Goal: Information Seeking & Learning: Learn about a topic

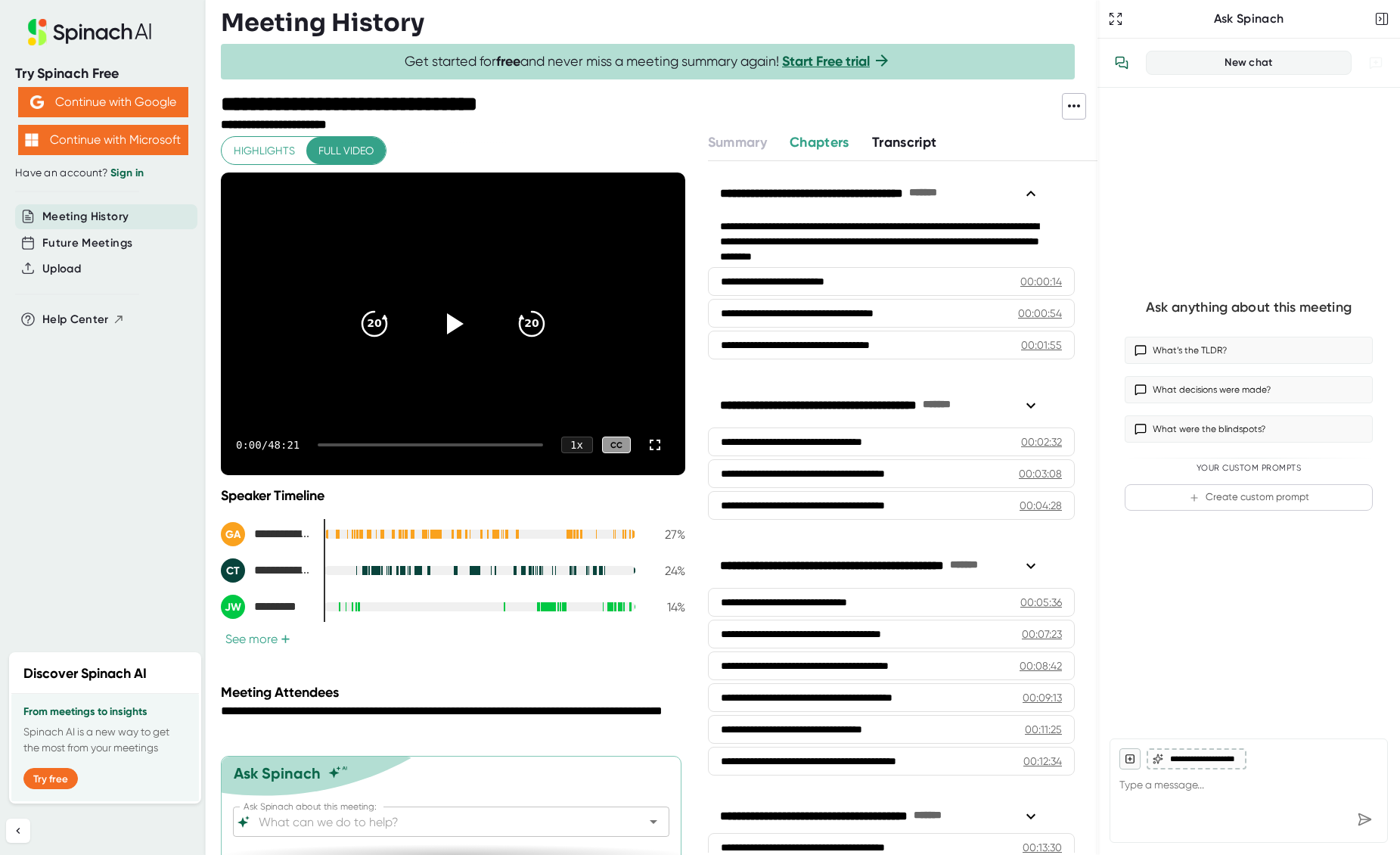
click at [341, 444] on div at bounding box center [430, 444] width 224 height 3
click at [369, 446] on div at bounding box center [430, 444] width 224 height 3
click at [1069, 109] on icon at bounding box center [1073, 106] width 18 height 18
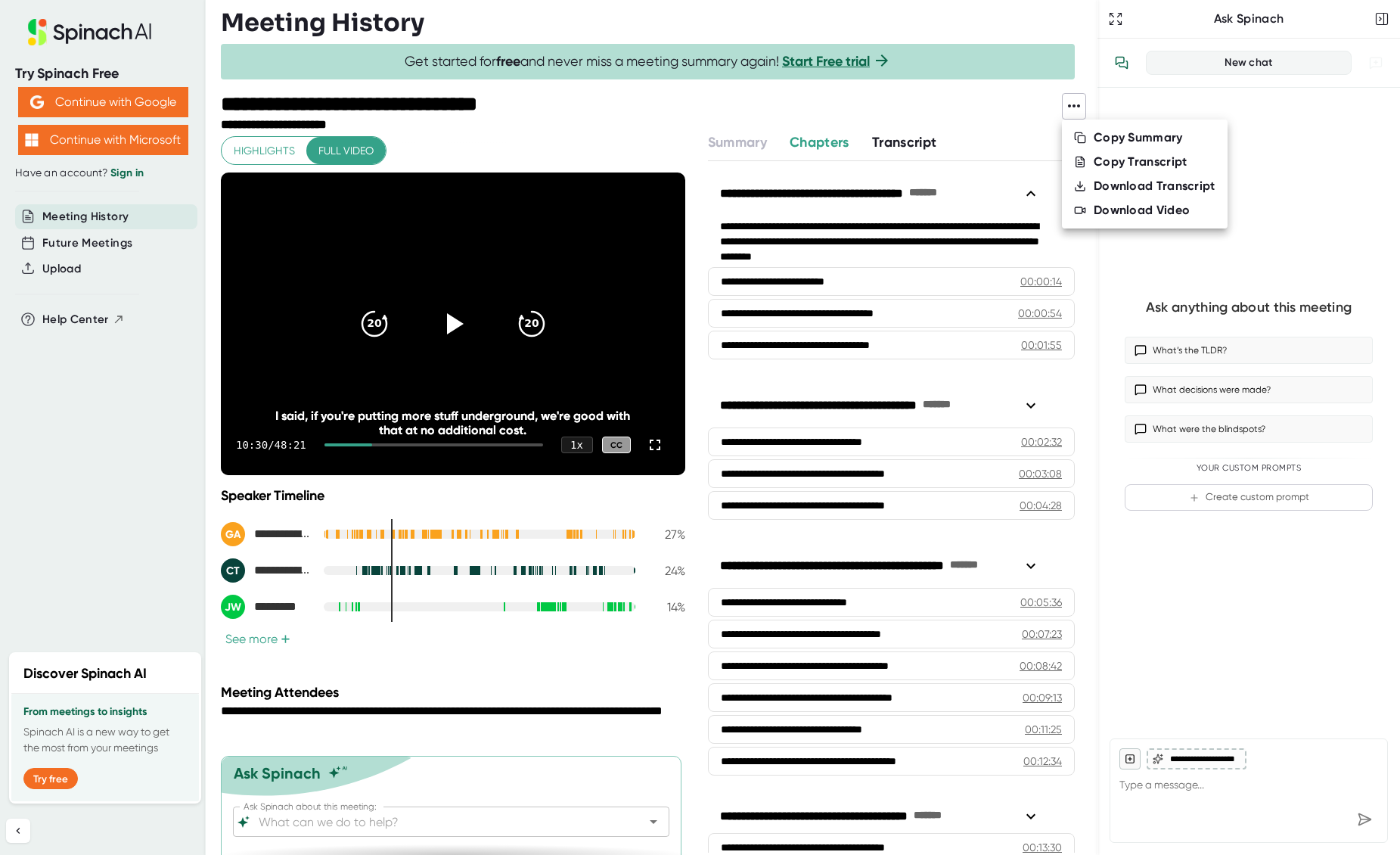
click at [1122, 135] on div "Copy Summary" at bounding box center [1138, 138] width 89 height 16
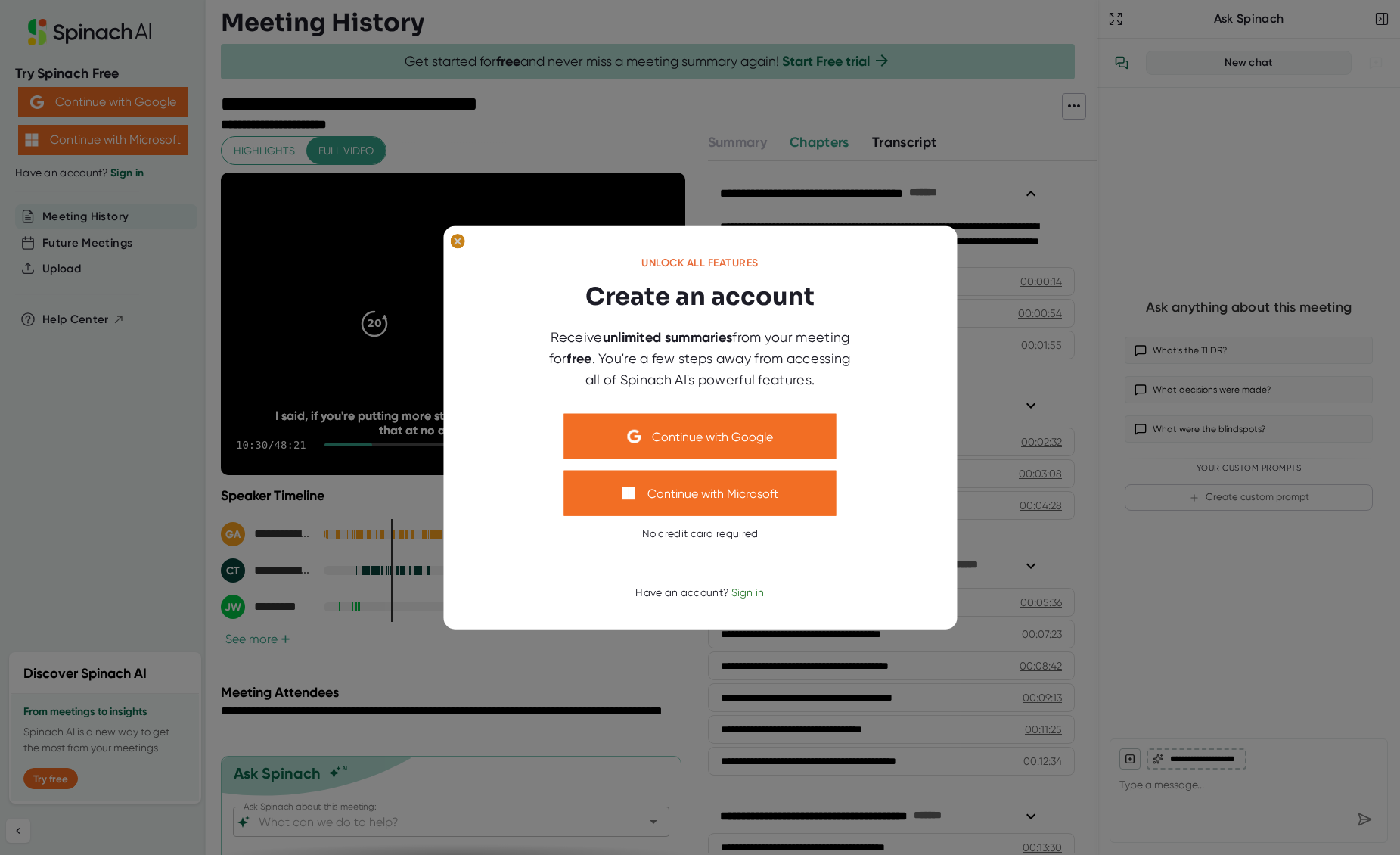
click at [458, 241] on icon at bounding box center [456, 240] width 6 height 6
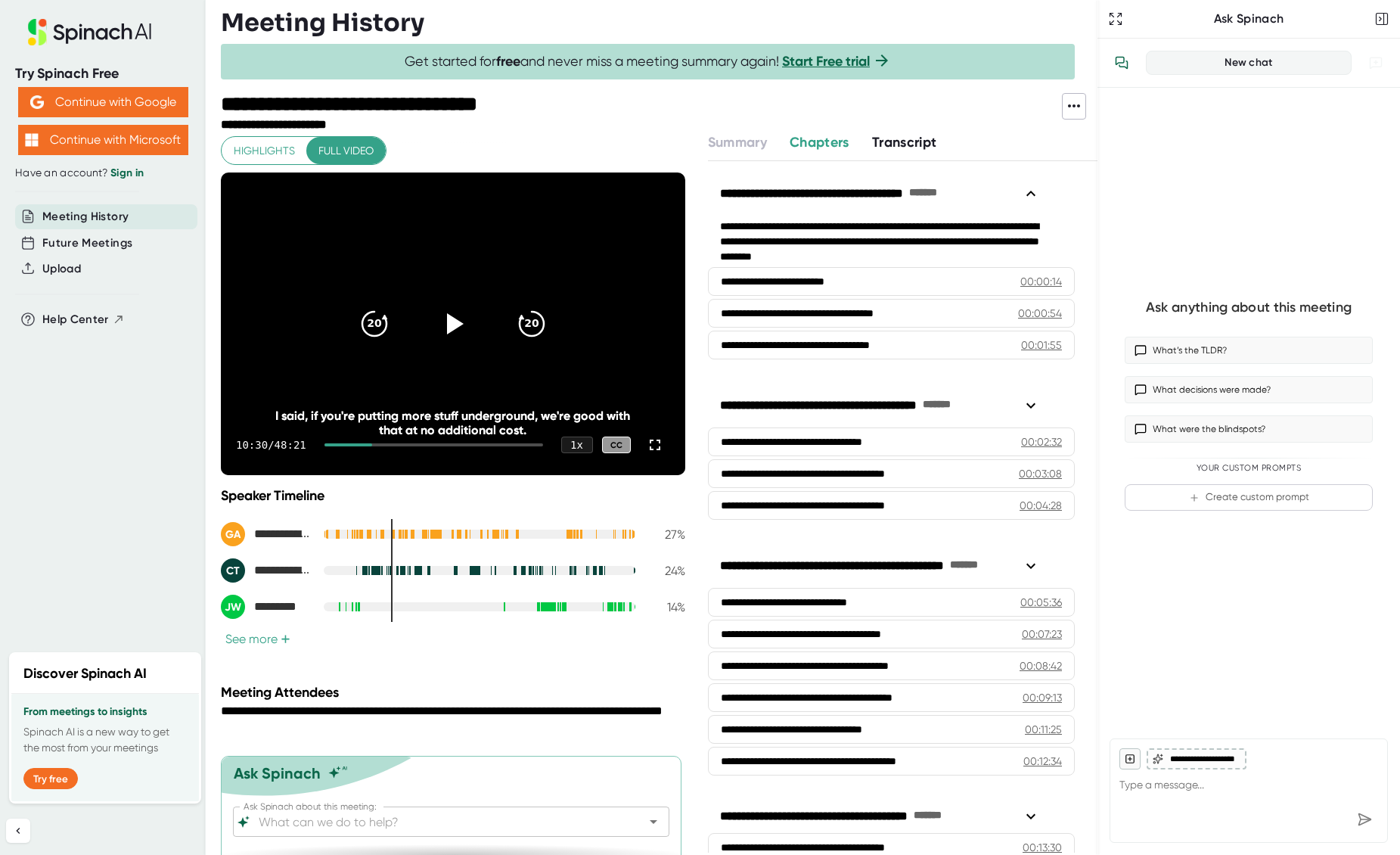
click at [1083, 109] on span at bounding box center [1073, 106] width 23 height 20
click at [1128, 160] on div "Copy Transcript" at bounding box center [1140, 162] width 94 height 16
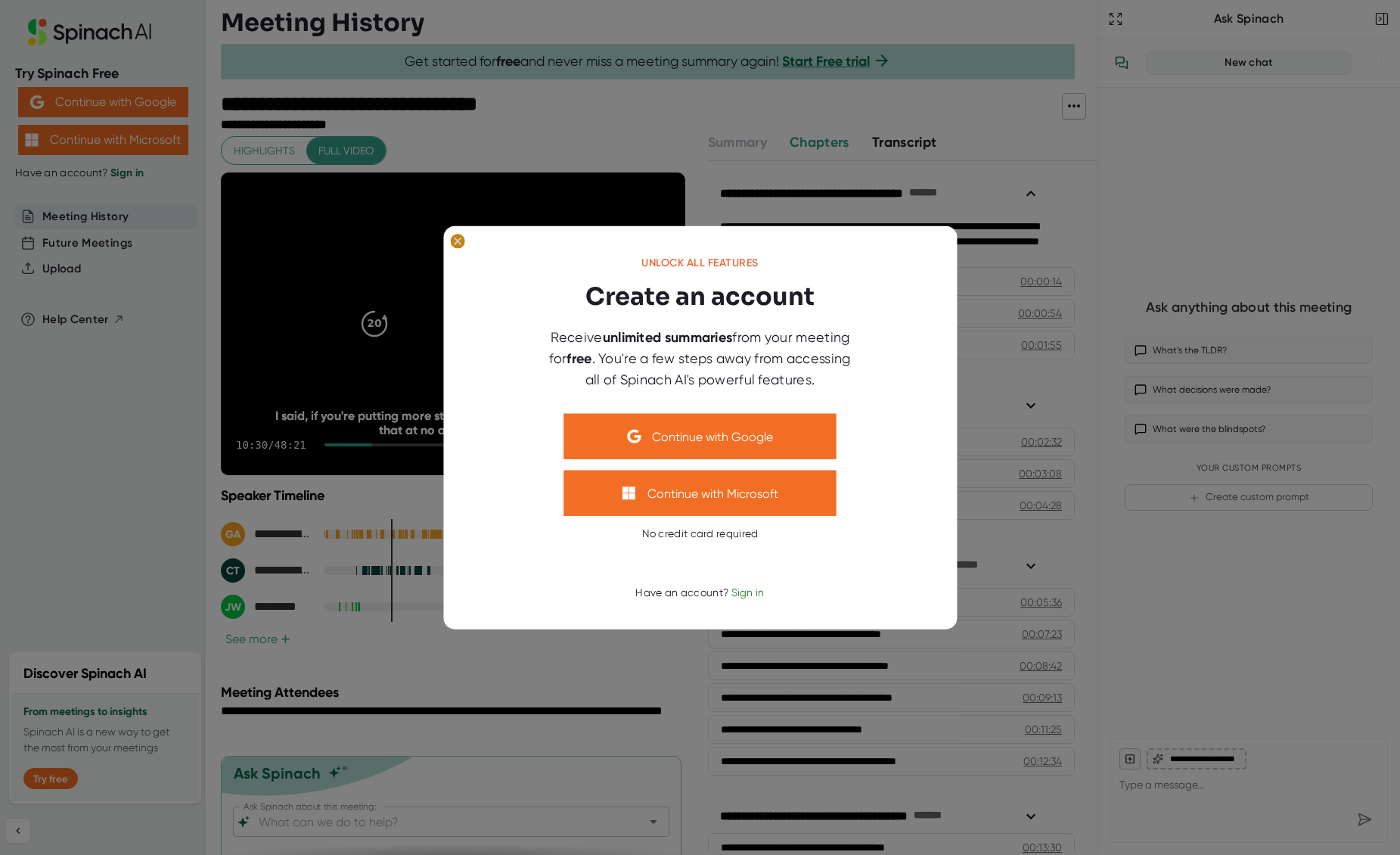
click at [459, 241] on ellipse at bounding box center [457, 241] width 15 height 16
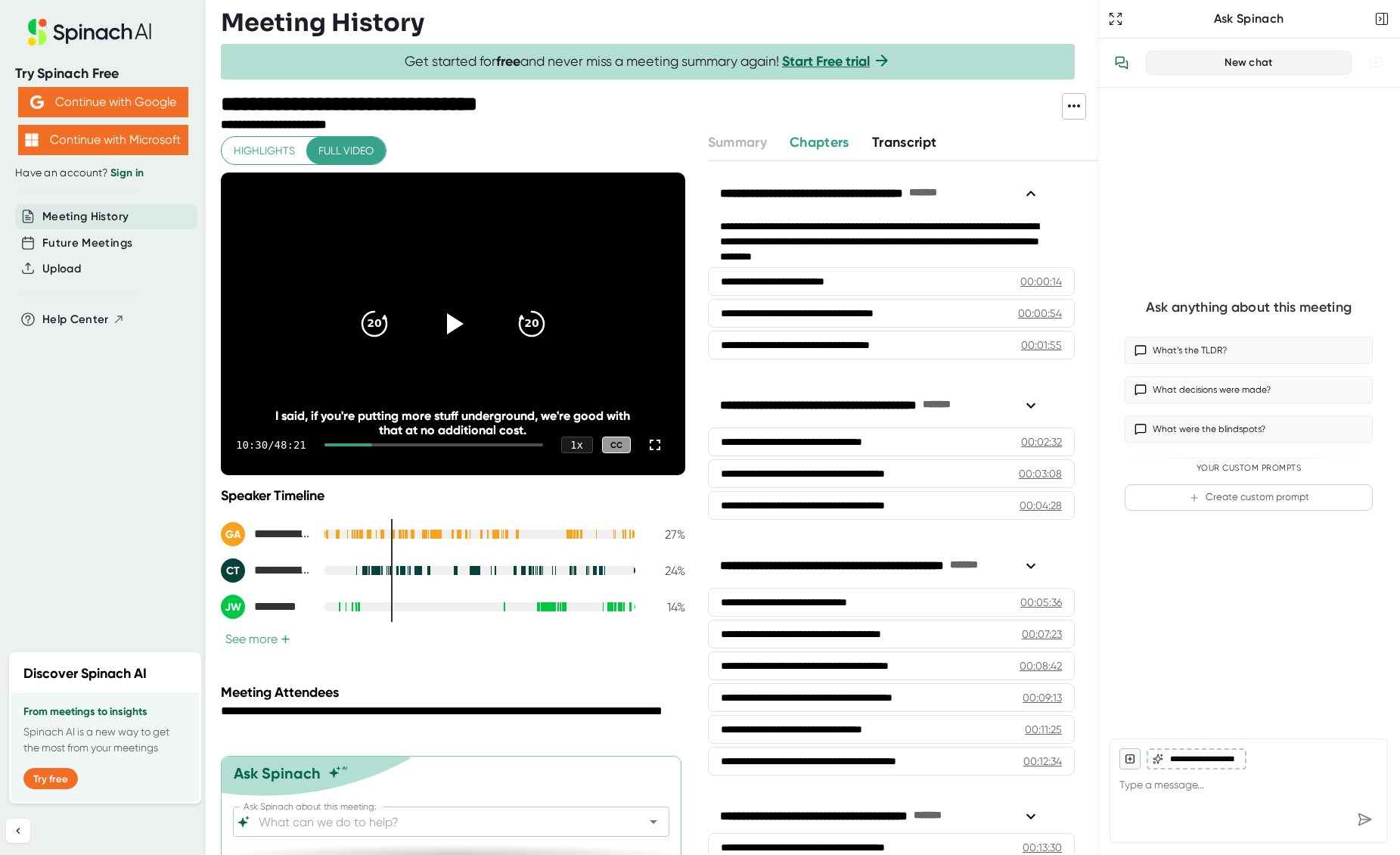
click at [1073, 100] on icon at bounding box center [1073, 106] width 18 height 18
click at [1158, 191] on div "Download Transcript" at bounding box center [1154, 186] width 121 height 16
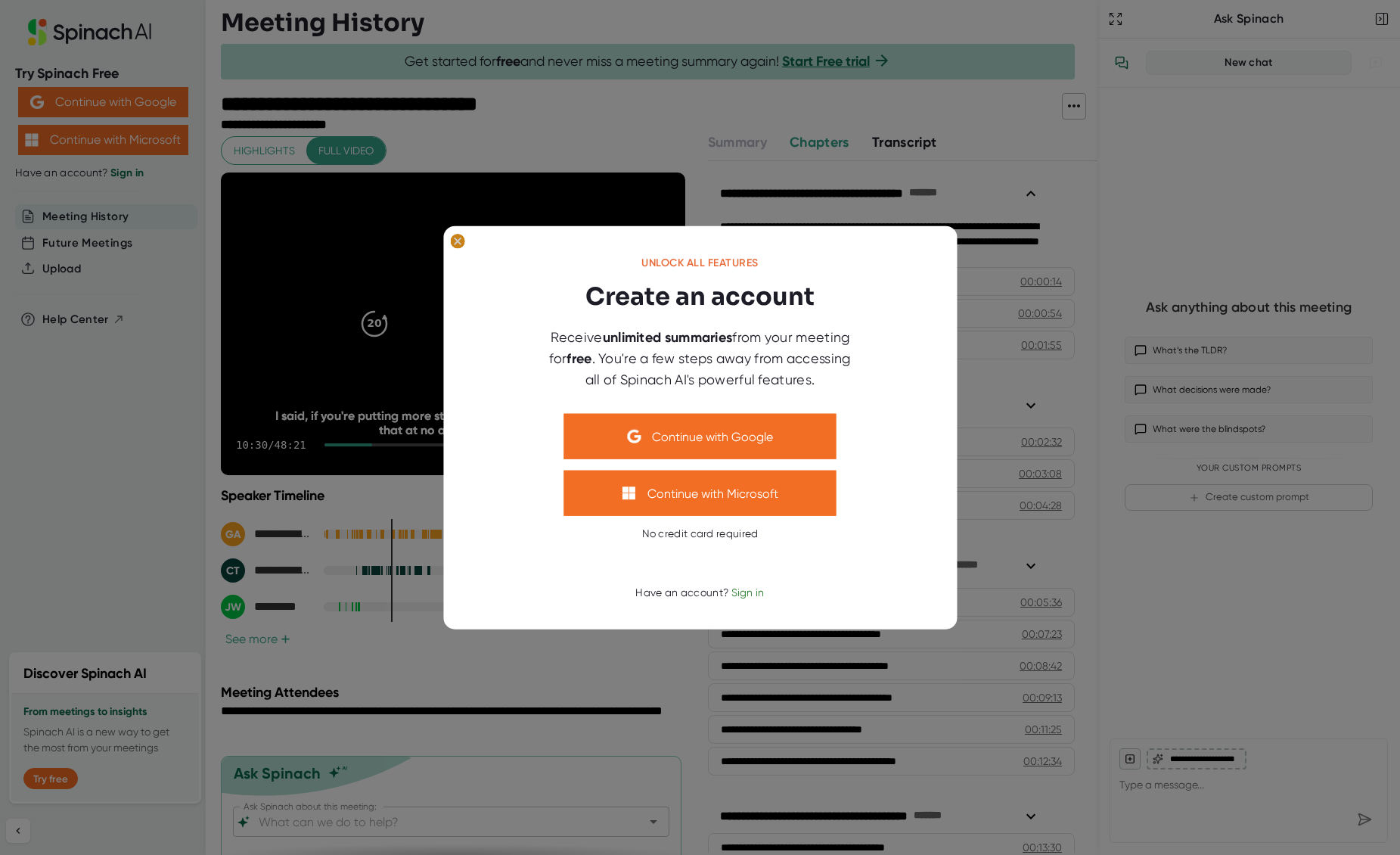
click at [460, 241] on ellipse at bounding box center [457, 241] width 15 height 16
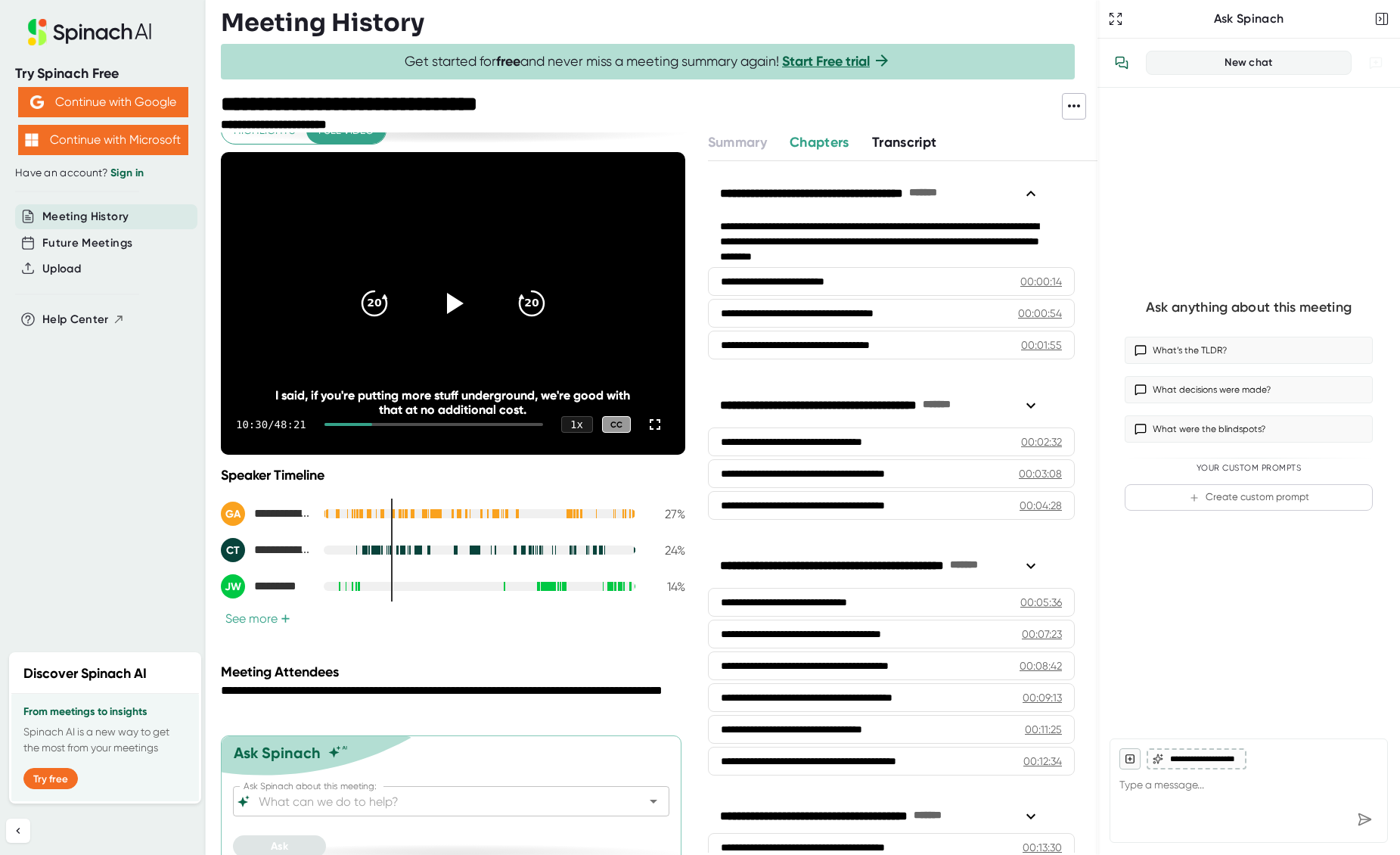
scroll to position [38, 0]
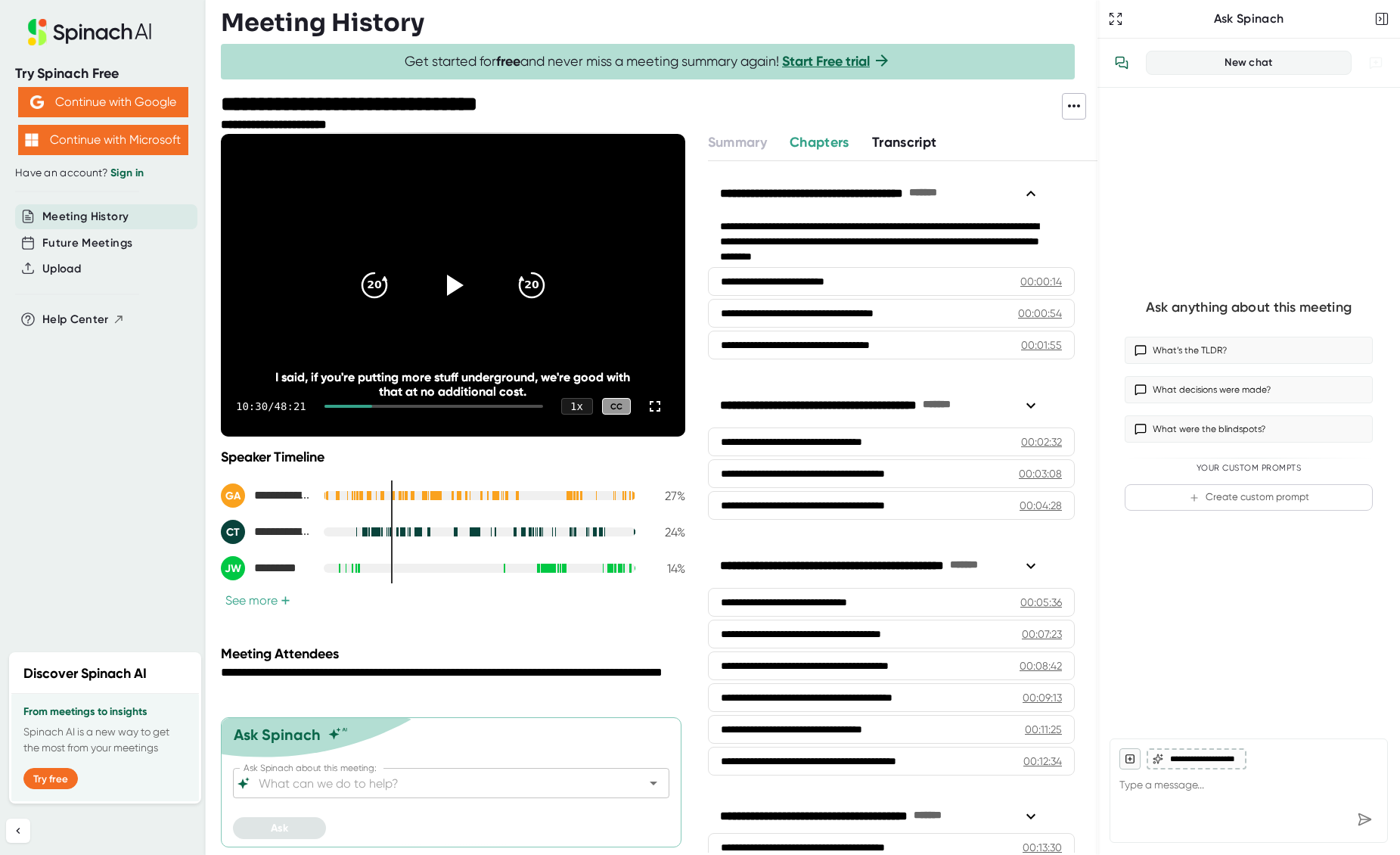
click at [275, 602] on button "See more +" at bounding box center [257, 600] width 74 height 16
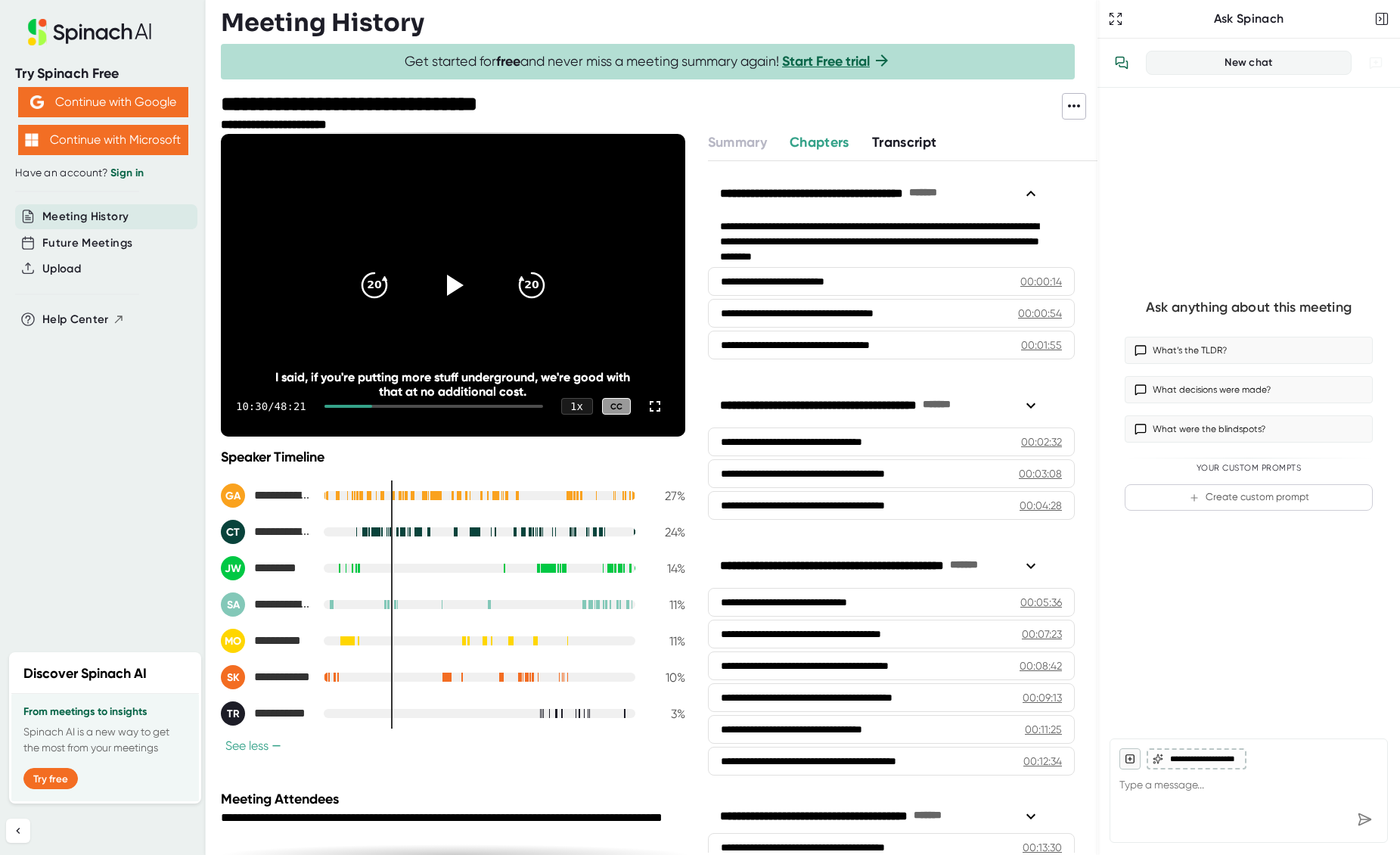
click at [601, 491] on div at bounding box center [480, 495] width 312 height 9
drag, startPoint x: 379, startPoint y: 405, endPoint x: 508, endPoint y: 405, distance: 129.0
click at [508, 405] on div at bounding box center [434, 406] width 219 height 3
click at [503, 406] on div at bounding box center [421, 406] width 193 height 3
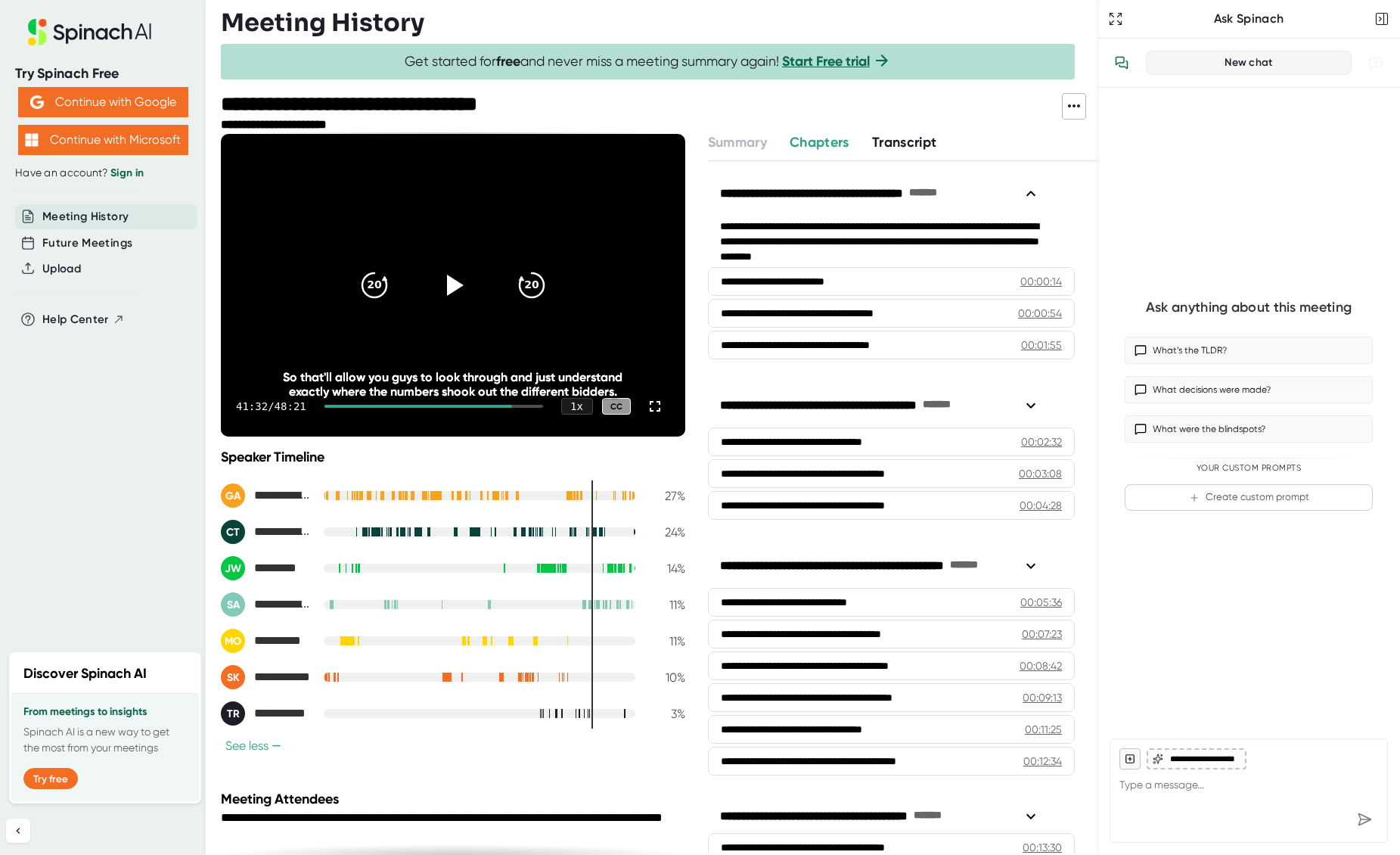
click at [493, 404] on div "41:32 / 48:21 1 x CC" at bounding box center [452, 406] width 464 height 60
click at [447, 289] on icon at bounding box center [454, 285] width 17 height 22
click at [493, 407] on div at bounding box center [419, 406] width 188 height 3
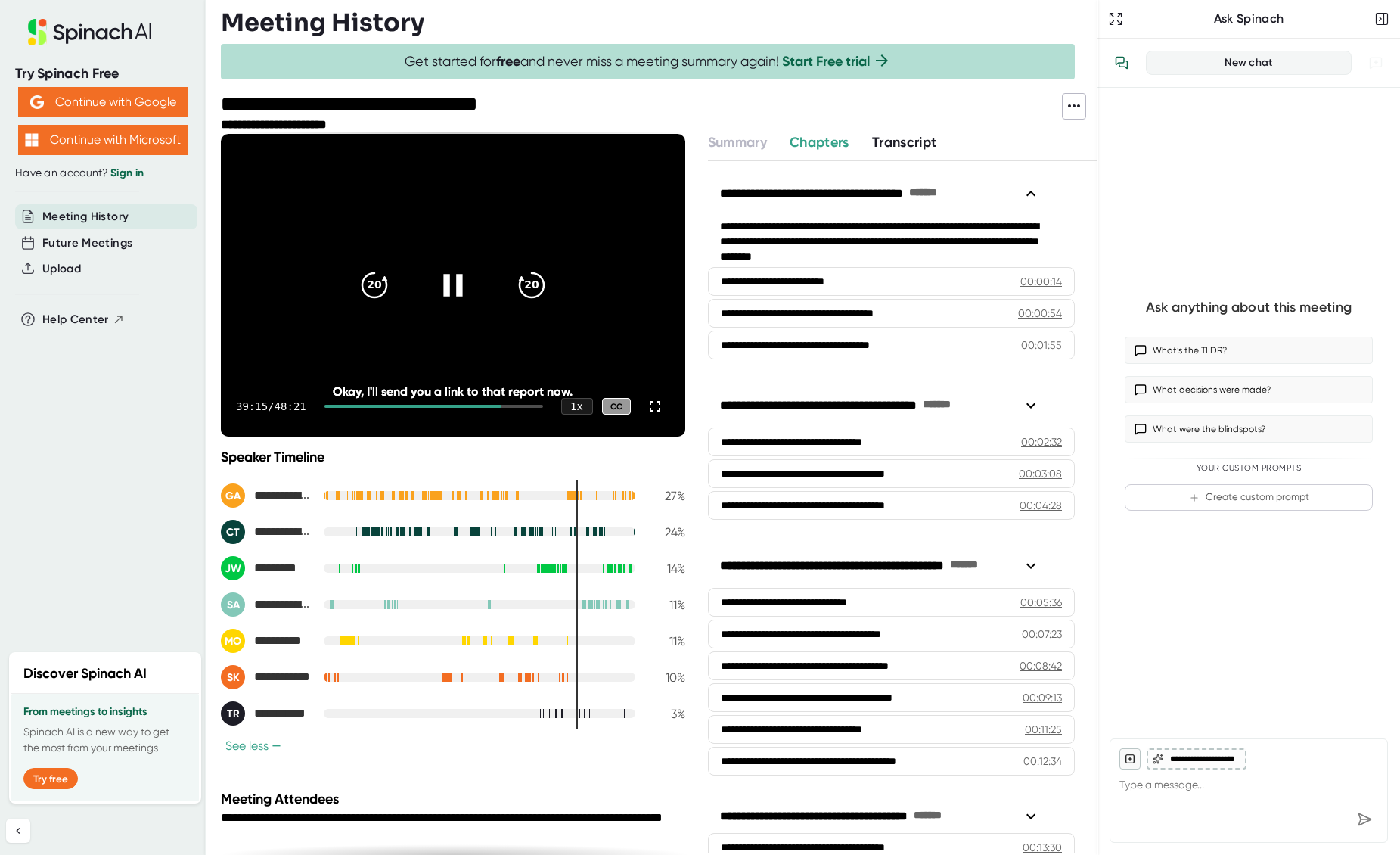
click at [481, 405] on div at bounding box center [413, 406] width 178 height 3
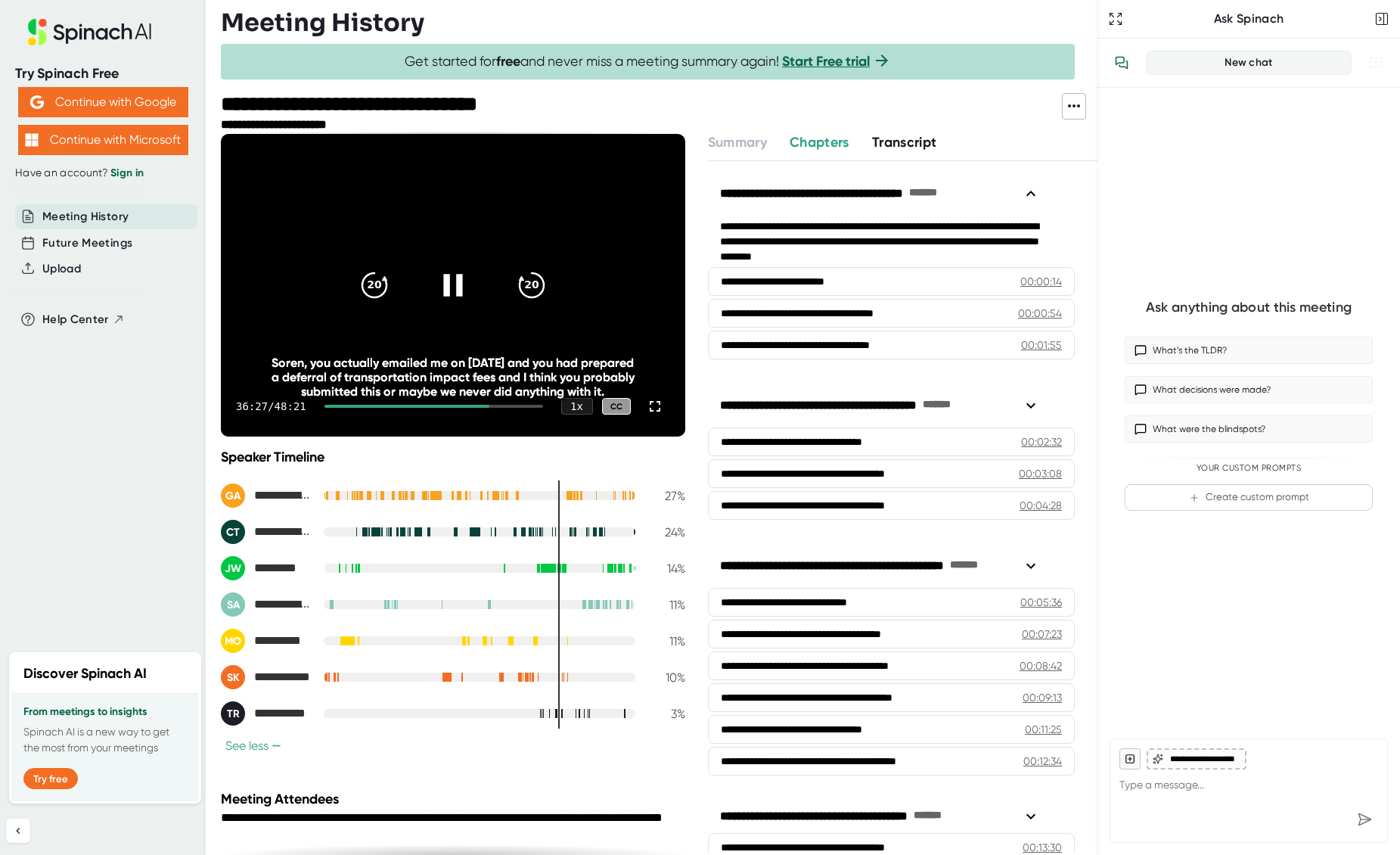
click at [489, 406] on div at bounding box center [434, 406] width 219 height 3
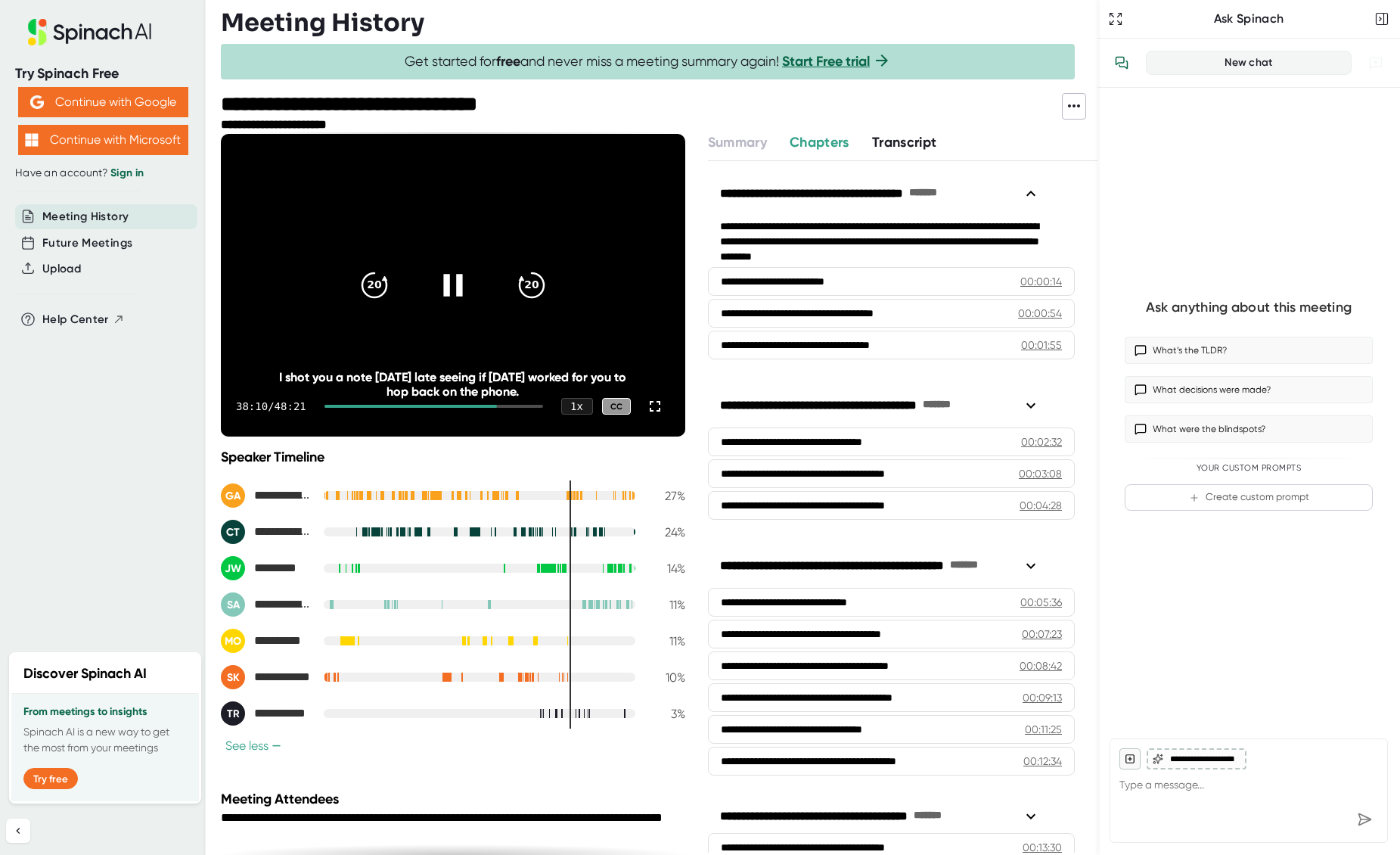
click at [476, 406] on div at bounding box center [410, 406] width 172 height 3
click at [479, 405] on div at bounding box center [434, 406] width 219 height 3
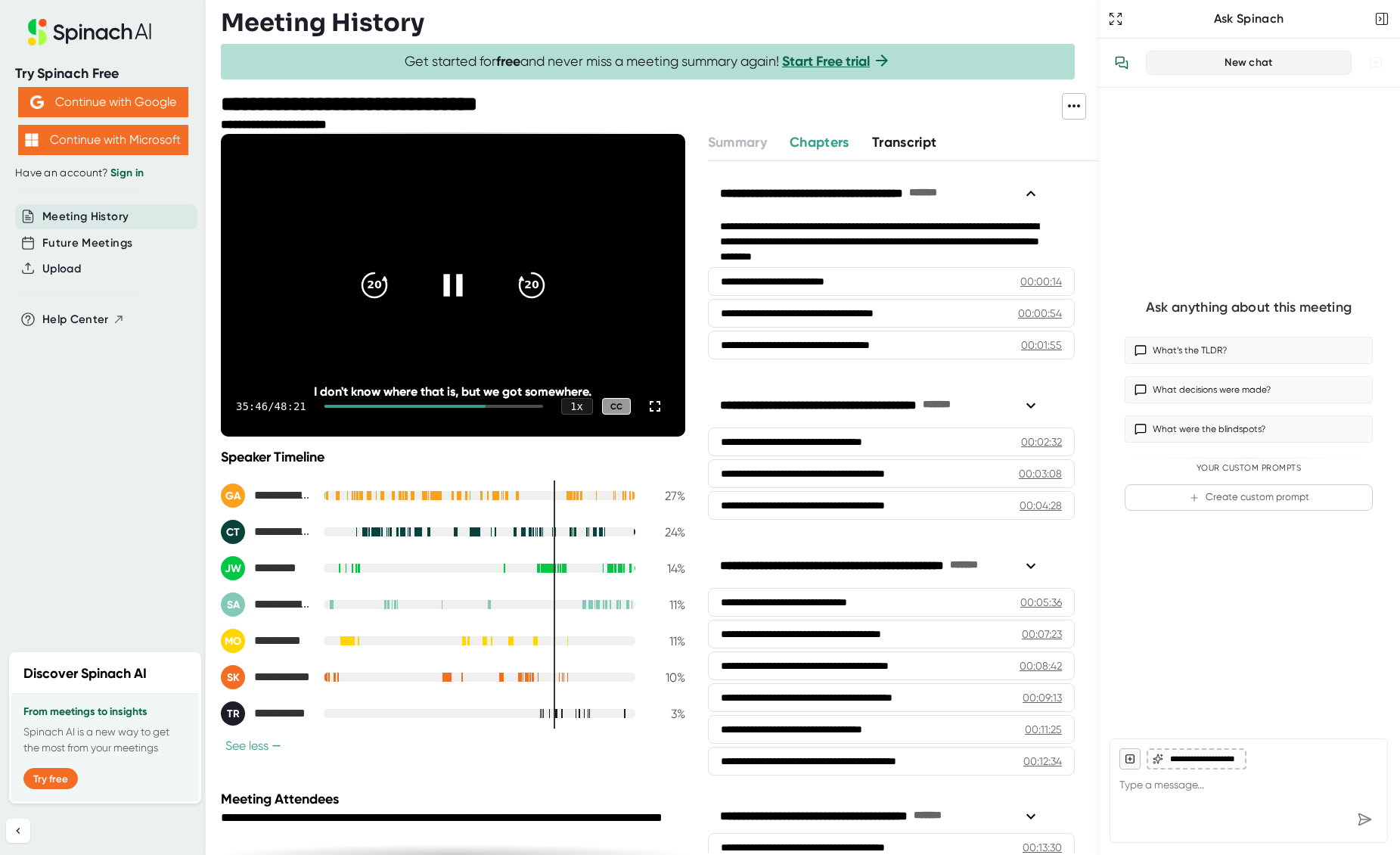
click at [483, 405] on div at bounding box center [434, 406] width 219 height 3
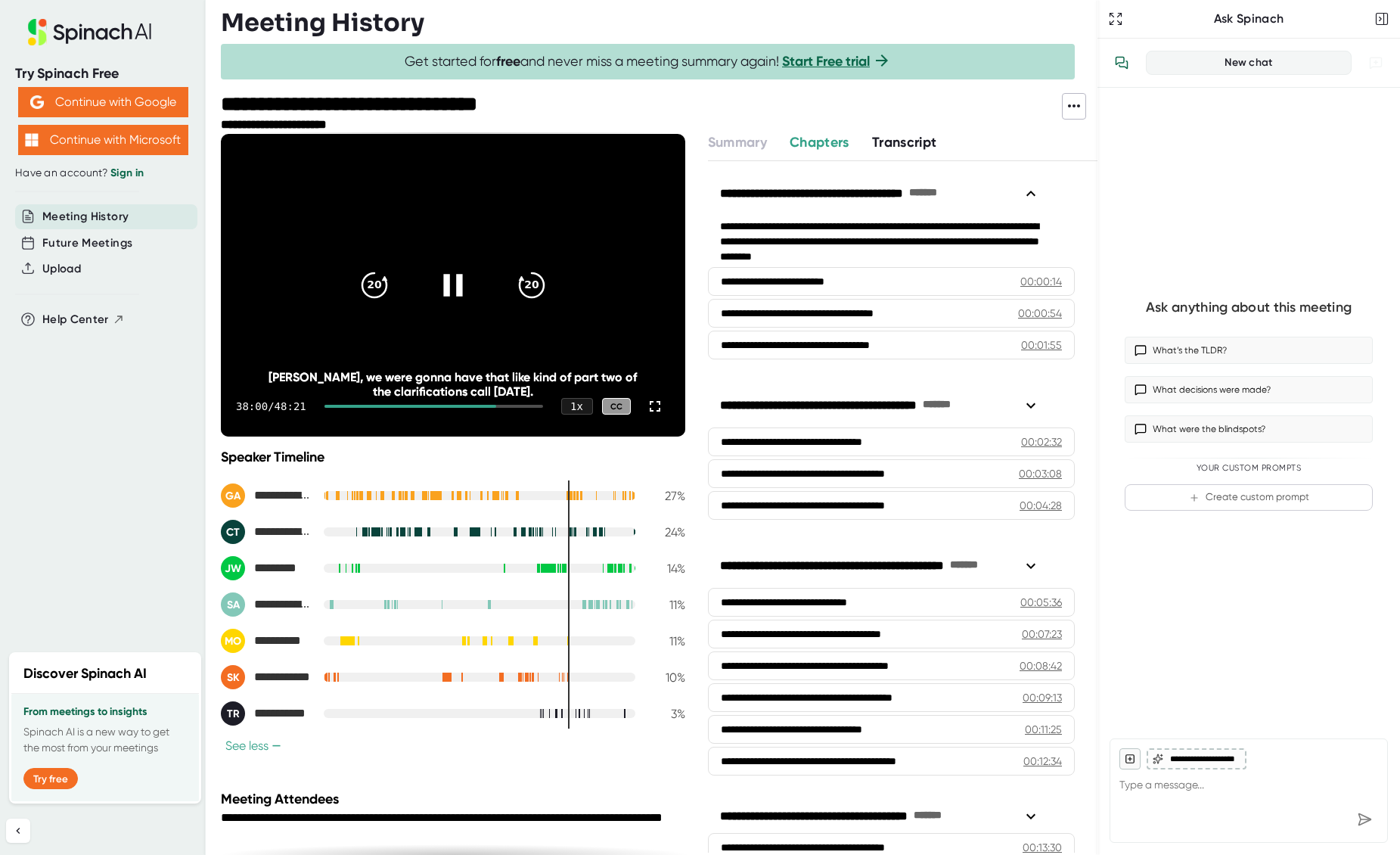
click at [460, 290] on icon at bounding box center [452, 285] width 37 height 37
click at [448, 276] on icon at bounding box center [452, 285] width 37 height 37
click at [570, 403] on div "1 x" at bounding box center [576, 406] width 33 height 17
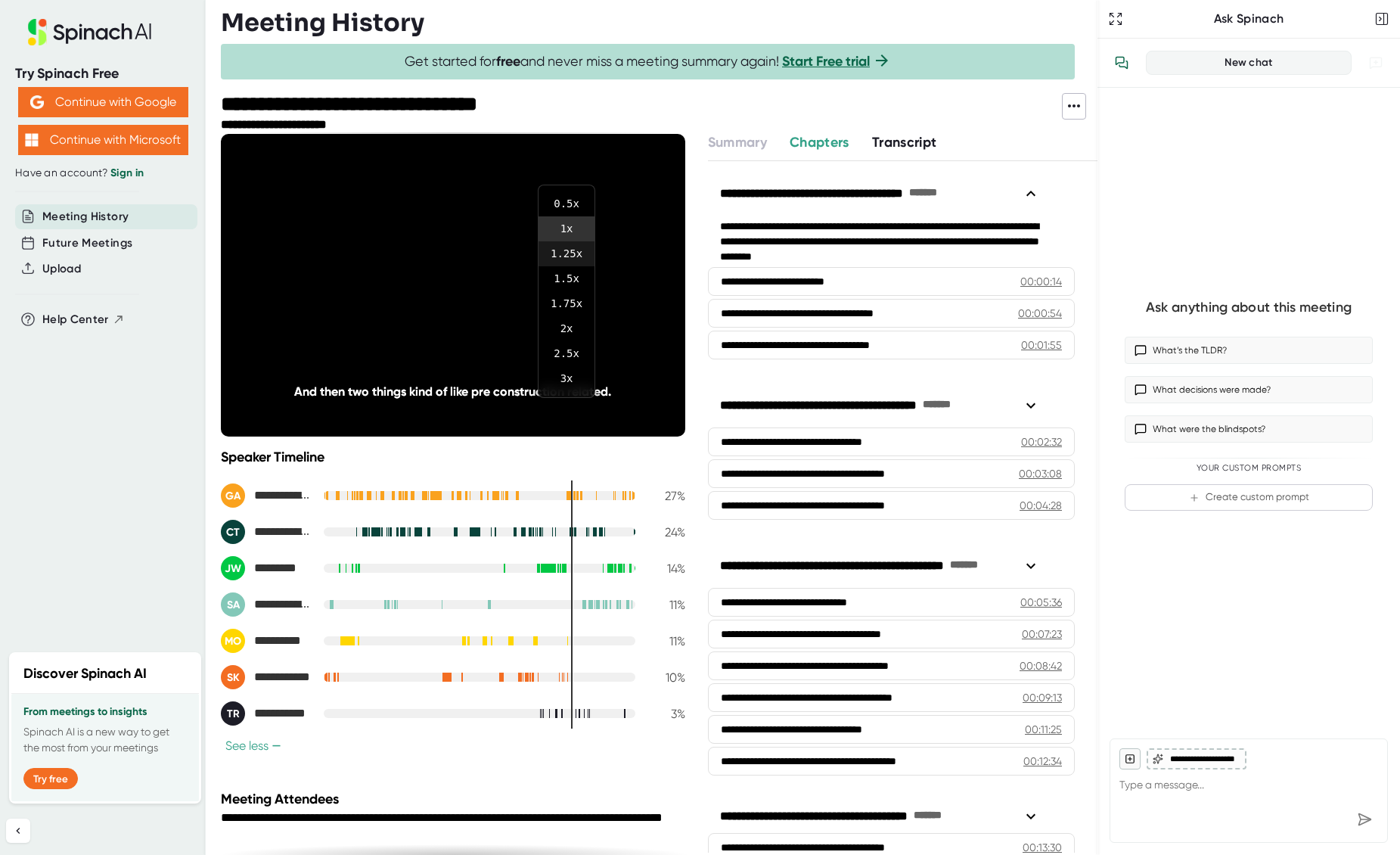
click at [569, 255] on li "1.25 x" at bounding box center [565, 253] width 56 height 25
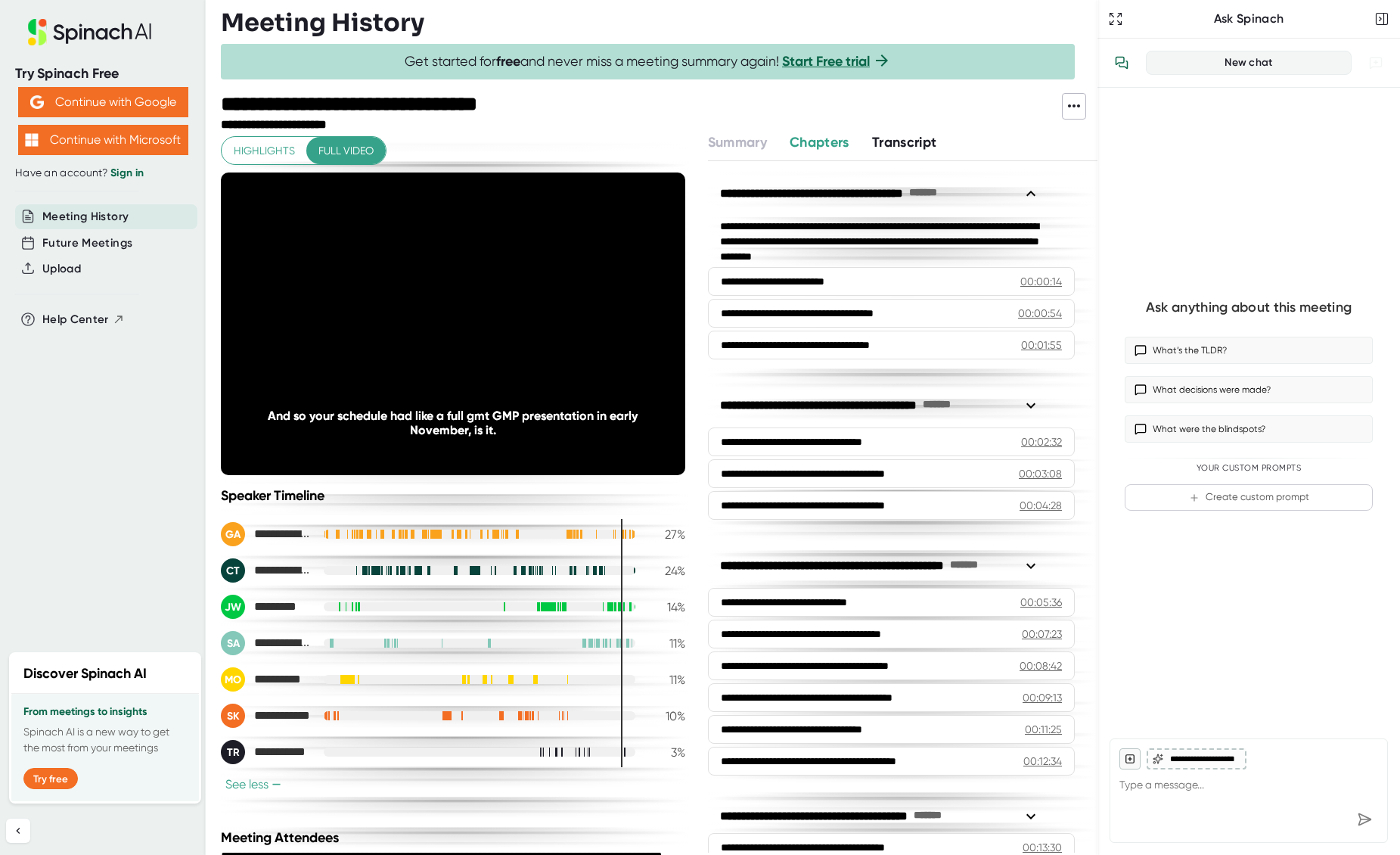
scroll to position [38, 0]
